Goal: Task Accomplishment & Management: Manage account settings

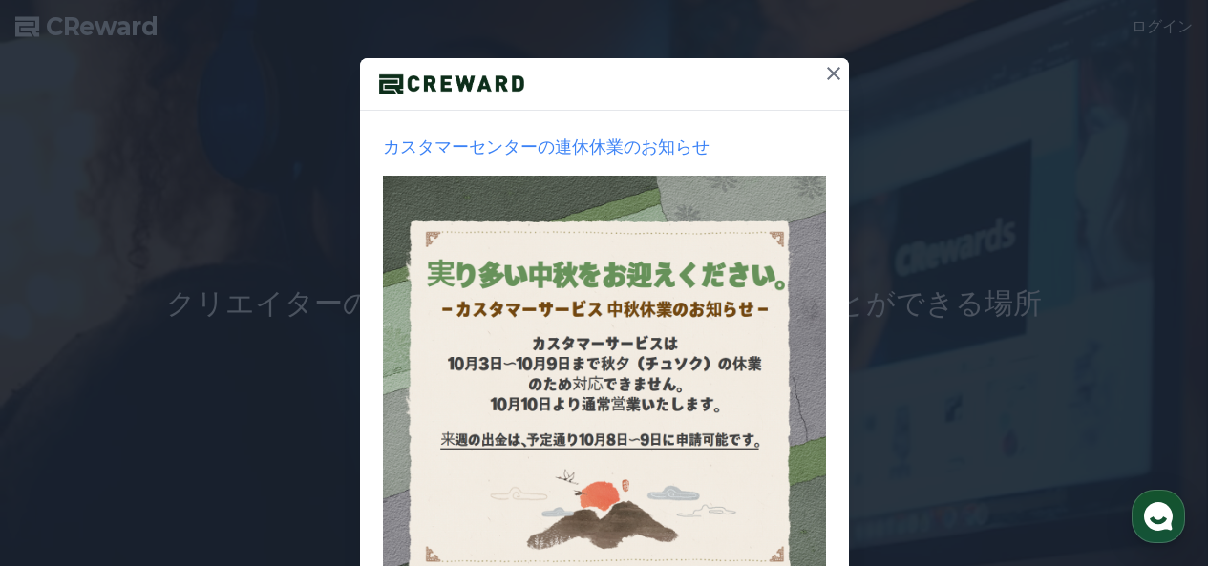
scroll to position [96, 0]
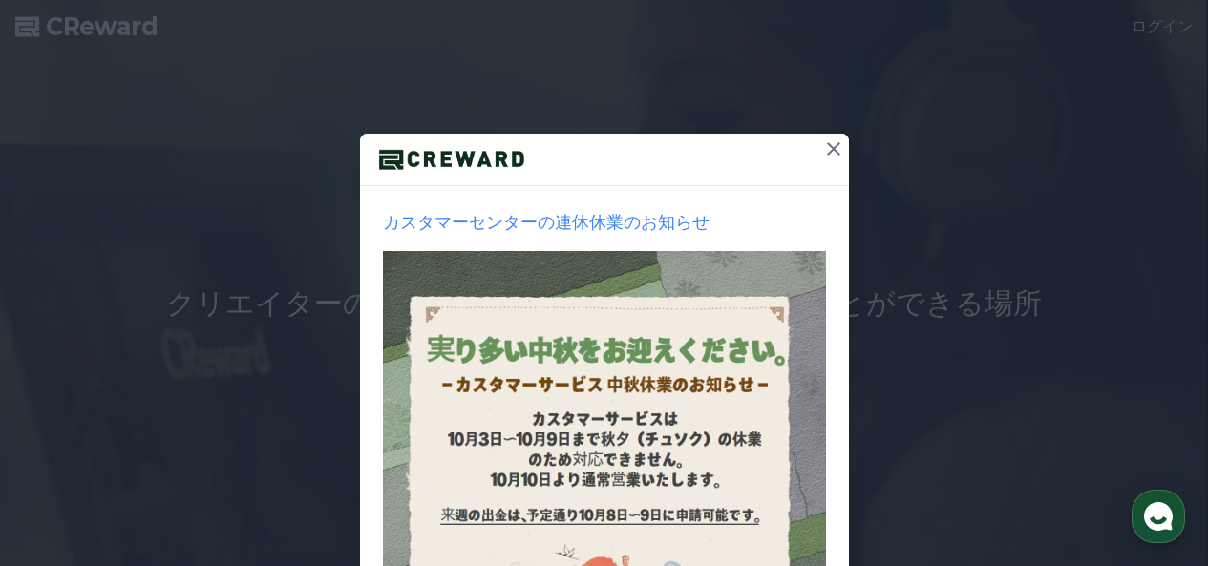
click at [827, 141] on icon at bounding box center [833, 149] width 23 height 23
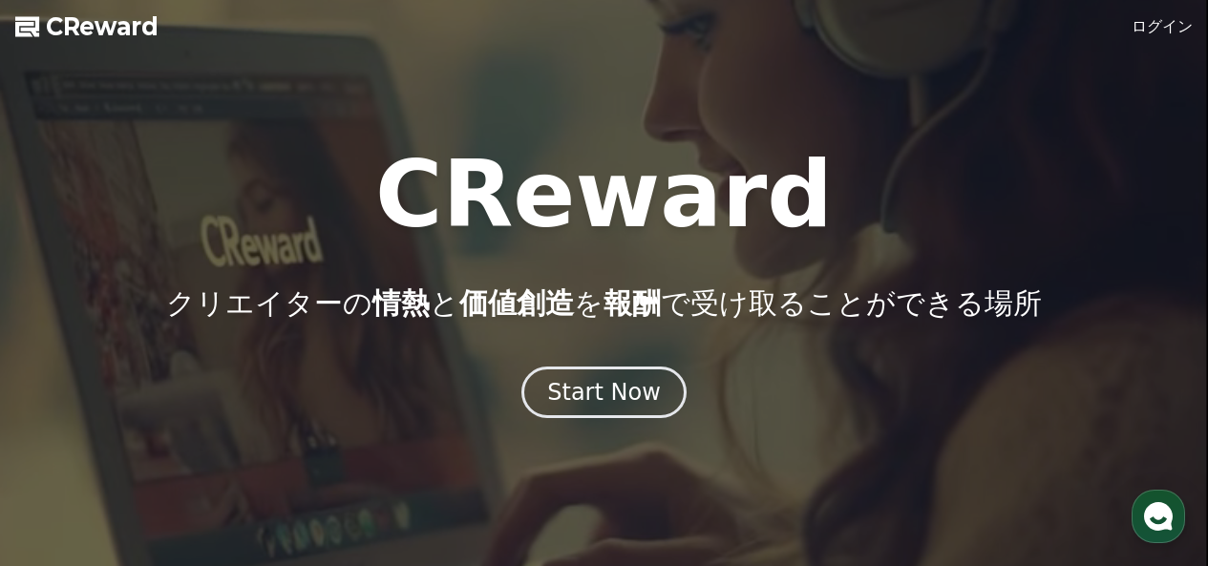
click at [1150, 25] on link "ログイン" at bounding box center [1162, 26] width 61 height 23
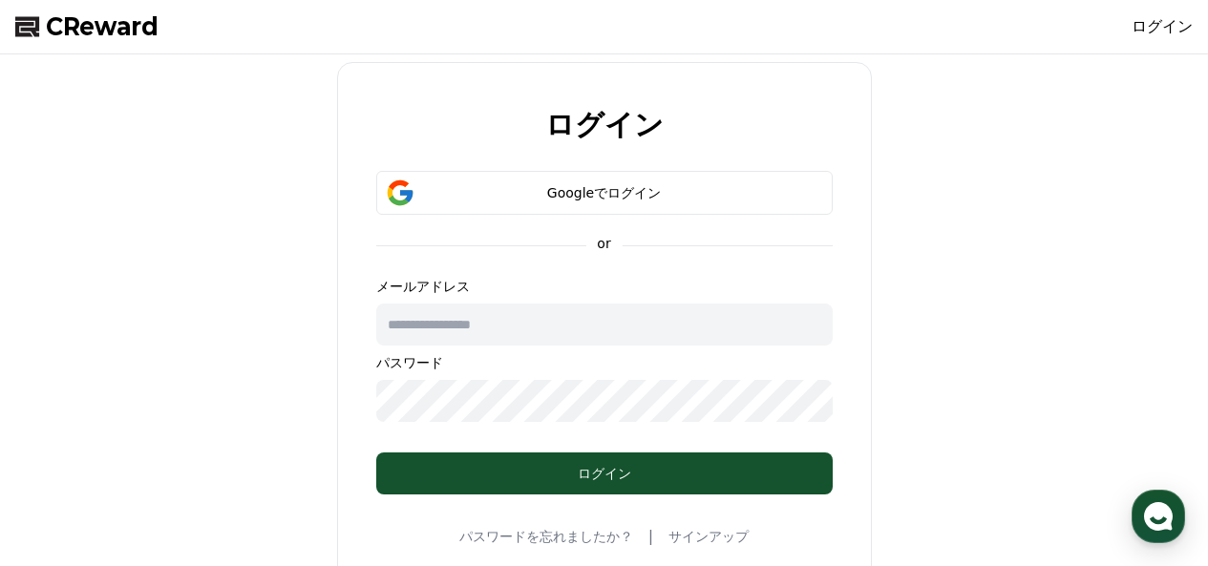
click at [673, 169] on div "ログイン Googleでログイン or メールアドレス パスワード ログイン パスワードを忘れましたか？ | サインアップ" at bounding box center [604, 328] width 535 height 533
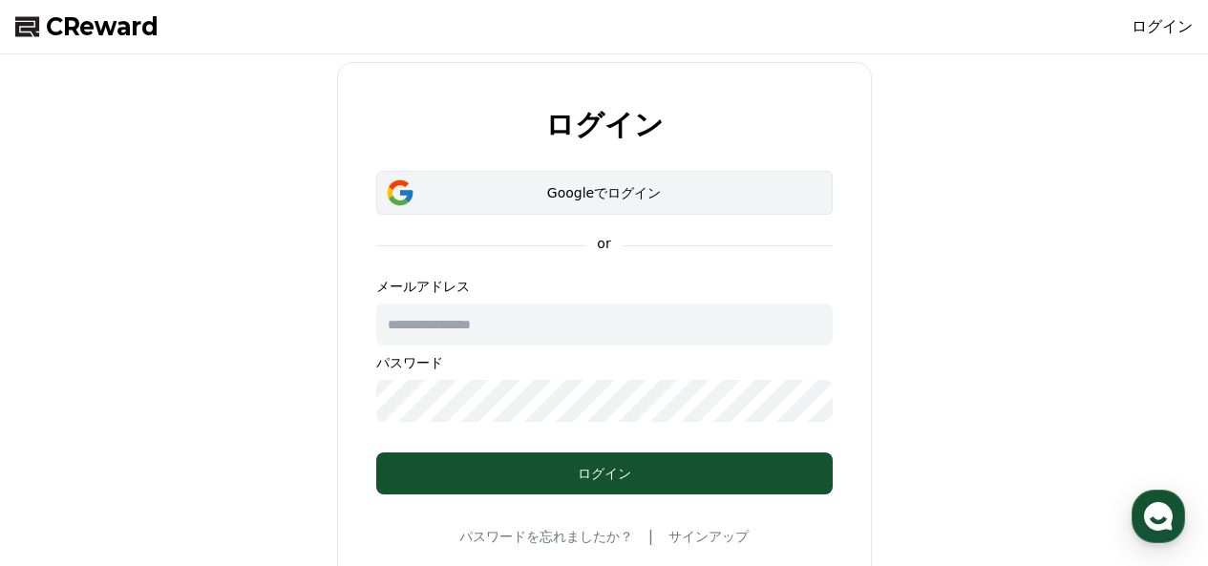
click at [701, 206] on button "Googleでログイン" at bounding box center [604, 193] width 457 height 44
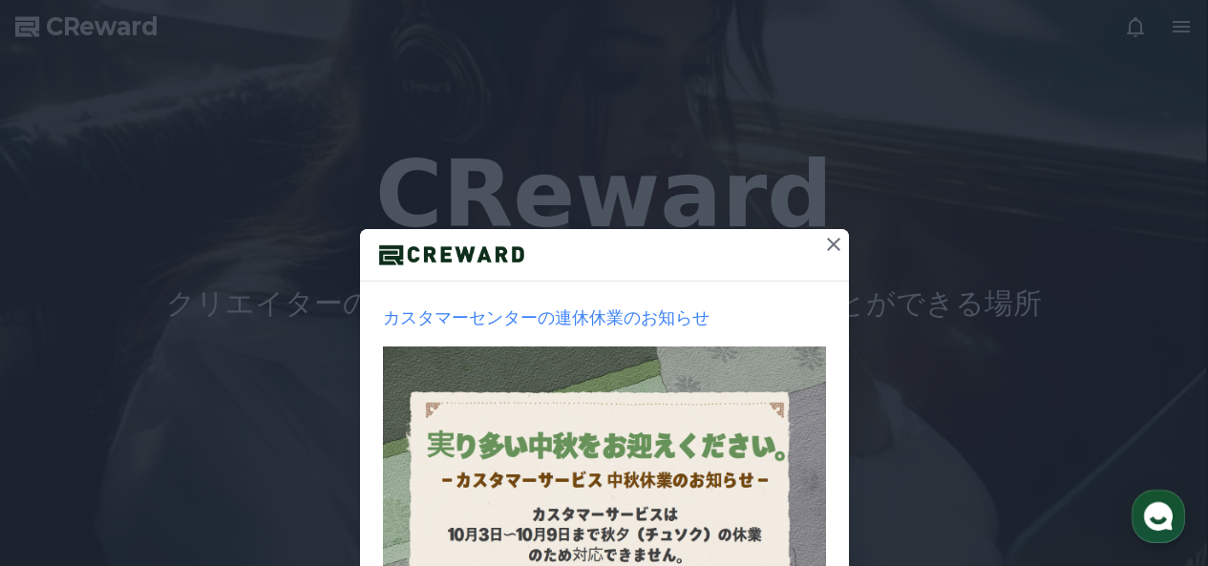
click at [822, 251] on icon at bounding box center [833, 244] width 23 height 23
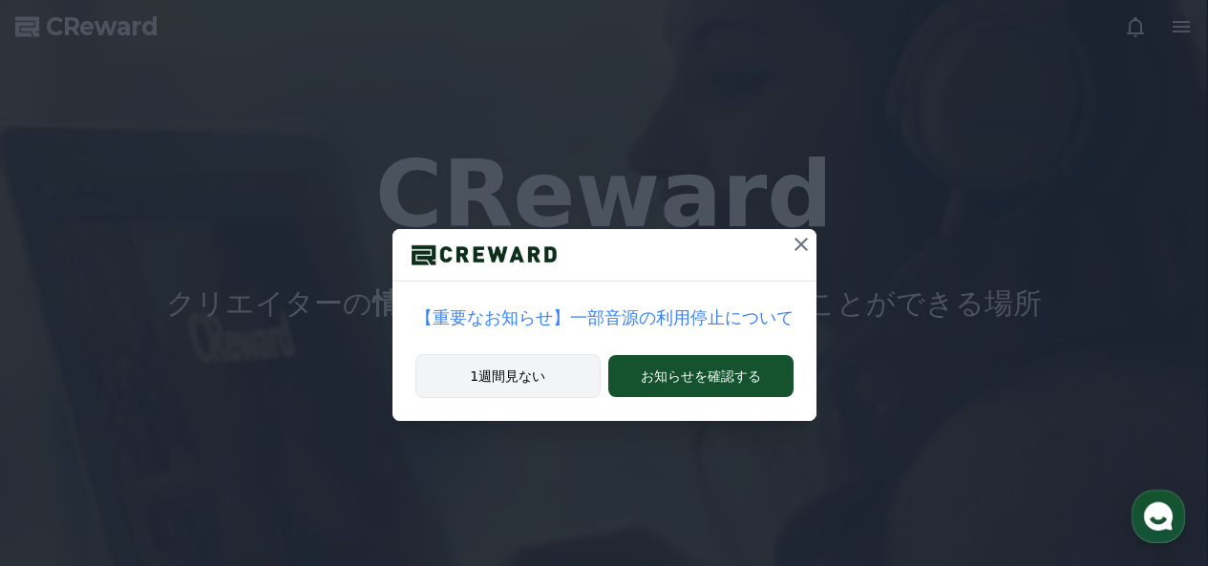
click at [555, 379] on button "1週間見ない" at bounding box center [509, 376] width 186 height 44
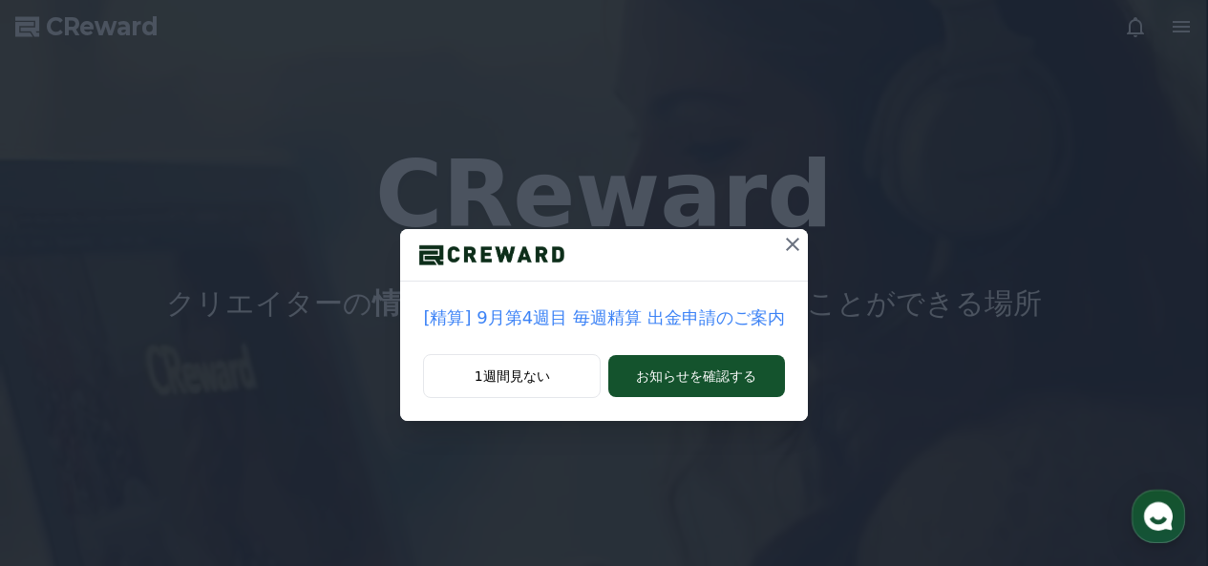
click at [788, 236] on icon at bounding box center [792, 244] width 23 height 23
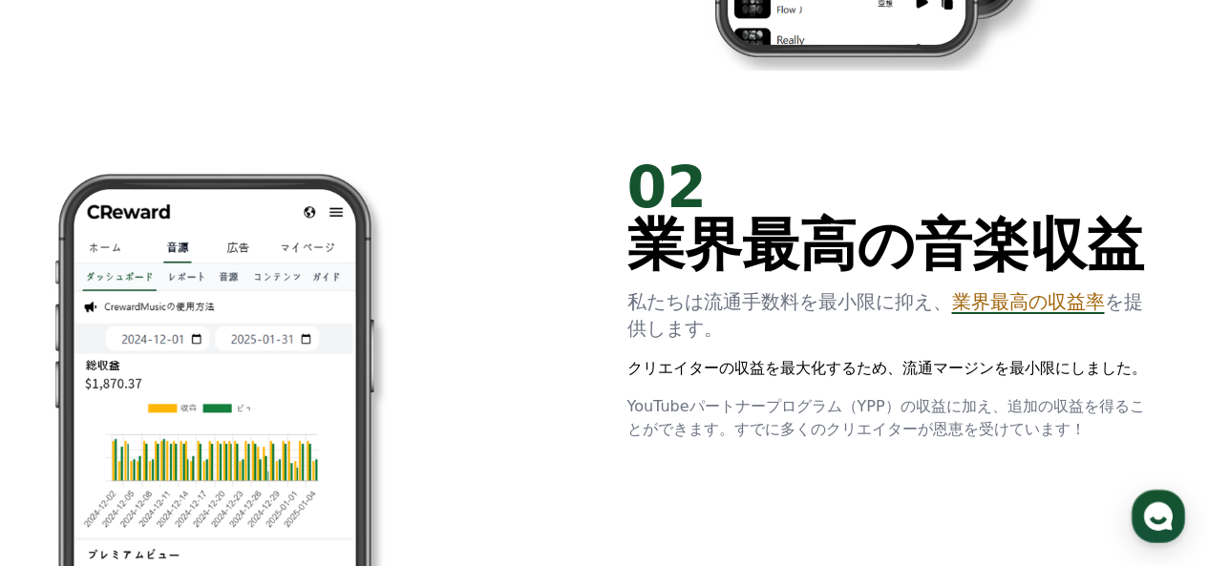
scroll to position [1146, 0]
